Goal: Check status: Check status

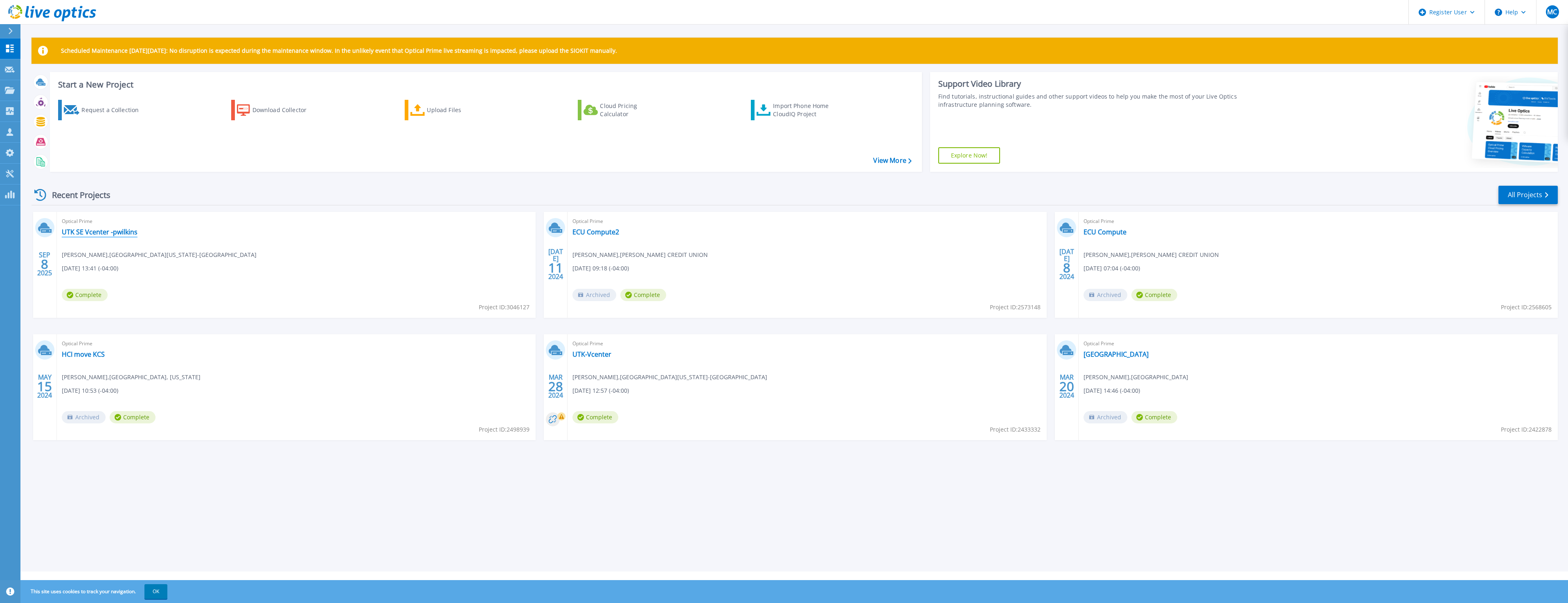
click at [92, 230] on link "UTK SE Vcenter -pwilkins" at bounding box center [99, 232] width 76 height 8
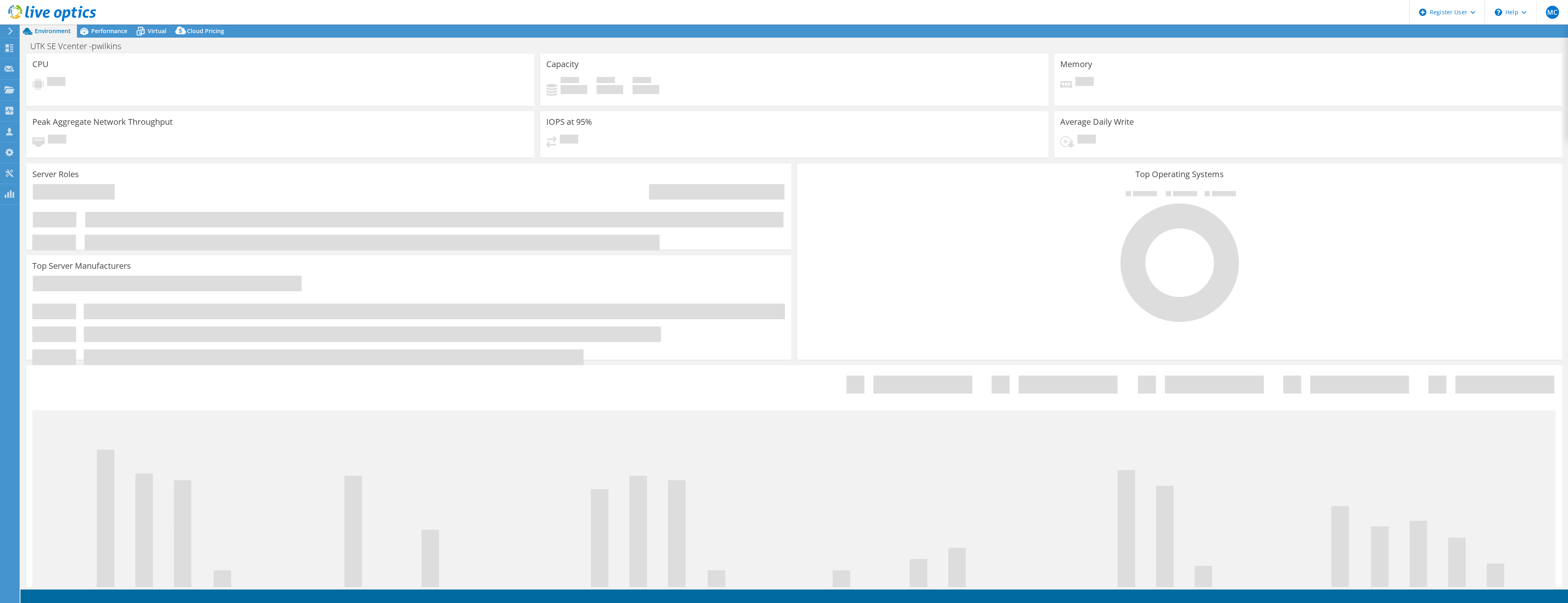
select select "USD"
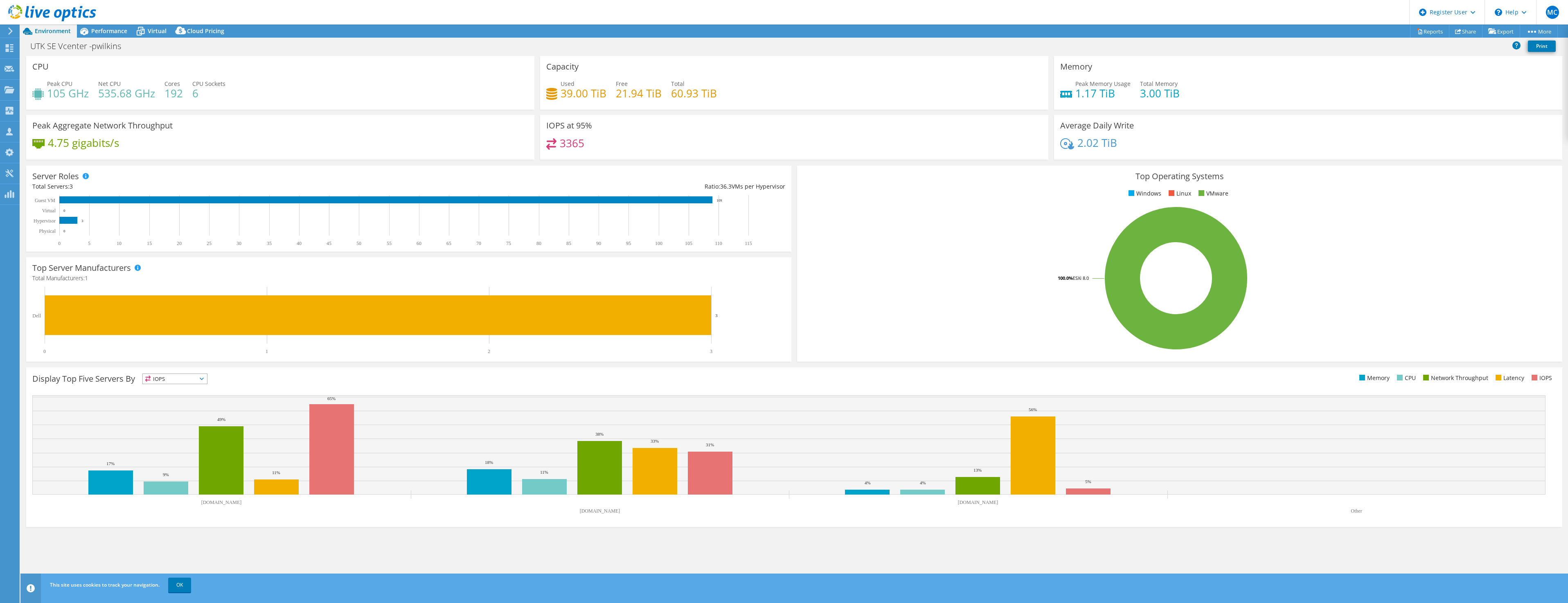
click at [757, 559] on div "CPU Peak CPU 105 GHz Net CPU 535.68 GHz Cores 192 CPU Sockets 6 Capacity Used 3…" at bounding box center [795, 323] width 1548 height 534
click at [719, 567] on div "CPU Peak CPU 105 GHz Net CPU 535.68 GHz Cores 192 CPU Sockets 6 Capacity Used 3…" at bounding box center [795, 323] width 1548 height 534
